Goal: Transaction & Acquisition: Purchase product/service

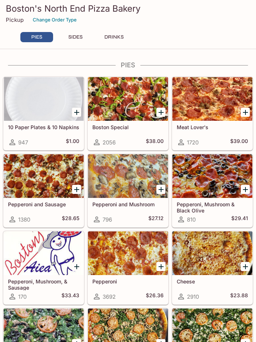
click at [42, 180] on div at bounding box center [44, 176] width 80 height 44
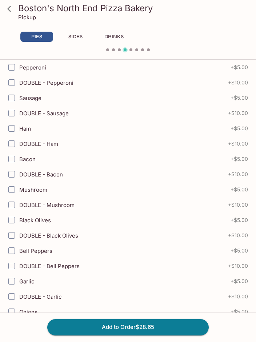
scroll to position [236, 0]
click at [16, 191] on input "Mushroom" at bounding box center [11, 189] width 15 height 15
checkbox input "true"
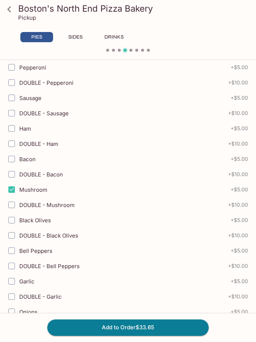
click at [13, 159] on input "Bacon" at bounding box center [11, 159] width 15 height 15
checkbox input "true"
click at [11, 195] on input "Mushroom" at bounding box center [11, 189] width 15 height 15
checkbox input "false"
click at [14, 161] on input "Bacon" at bounding box center [11, 159] width 15 height 15
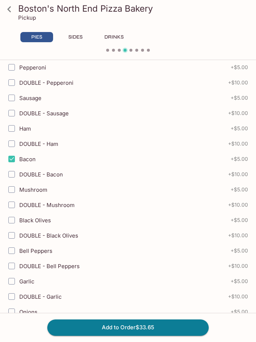
checkbox input "false"
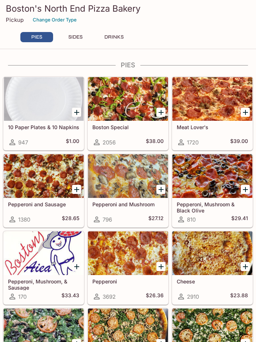
click at [210, 100] on div at bounding box center [212, 99] width 80 height 44
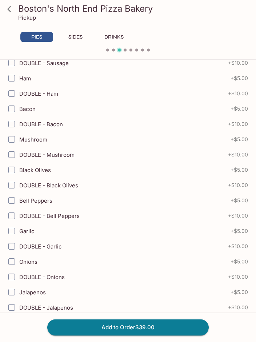
click at [13, 138] on input "Mushroom" at bounding box center [11, 139] width 15 height 15
checkbox input "true"
click at [170, 330] on button "Add to Order $44.00" at bounding box center [127, 327] width 161 height 16
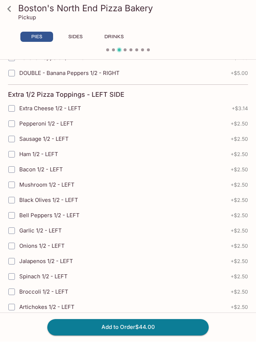
scroll to position [1588, 0]
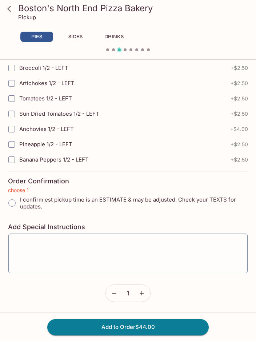
click at [12, 201] on input "I confirm est pickup time is an ESTIMATE & may be adjusted. Check your TEXTS fo…" at bounding box center [11, 203] width 15 height 15
radio input "true"
click at [67, 246] on textarea at bounding box center [127, 254] width 229 height 28
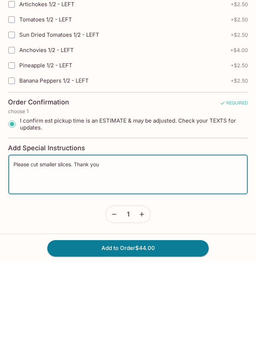
type textarea "Please cut smaller slices. Thank you"
click at [184, 319] on button "Add to Order $44.00" at bounding box center [127, 327] width 161 height 16
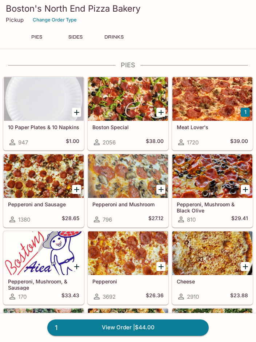
click at [178, 326] on link "1 View Order | $44.00" at bounding box center [127, 327] width 161 height 16
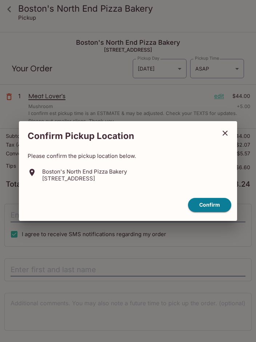
click at [215, 205] on button "Confirm" at bounding box center [209, 205] width 43 height 14
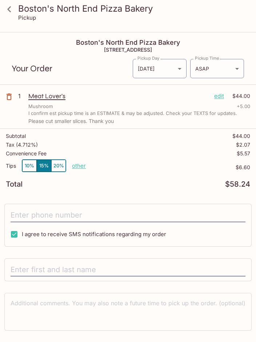
click at [232, 68] on body "Boston's North End Pizza Bakery Pickup Boston's North End Pizza Bakery [STREET_…" at bounding box center [128, 204] width 256 height 342
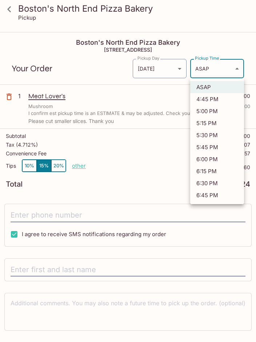
click at [218, 124] on li "5:15 PM" at bounding box center [217, 123] width 54 height 12
type input "[DATE]T03:15:26.000000Z"
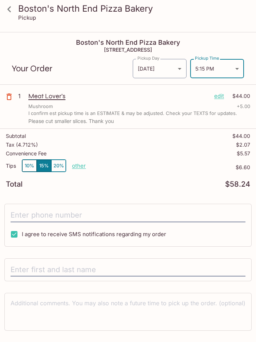
click at [57, 214] on input "tel" at bounding box center [128, 215] width 235 height 14
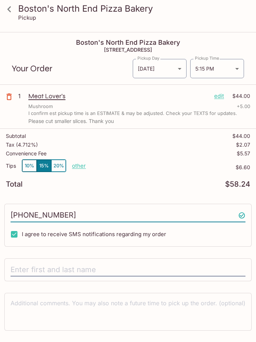
type input "[PHONE_NUMBER]"
click at [94, 271] on input "text" at bounding box center [128, 270] width 235 height 14
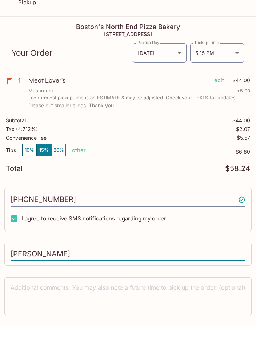
scroll to position [38, 0]
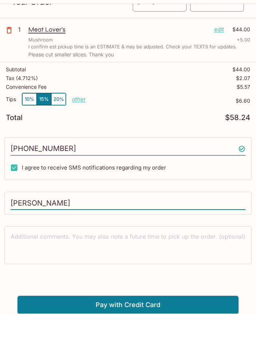
type input "[PERSON_NAME]"
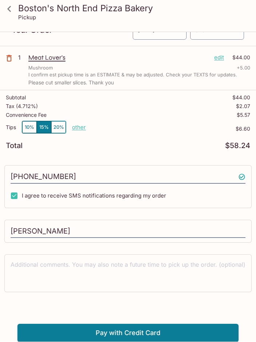
scroll to position [33, 0]
